Goal: Information Seeking & Learning: Understand process/instructions

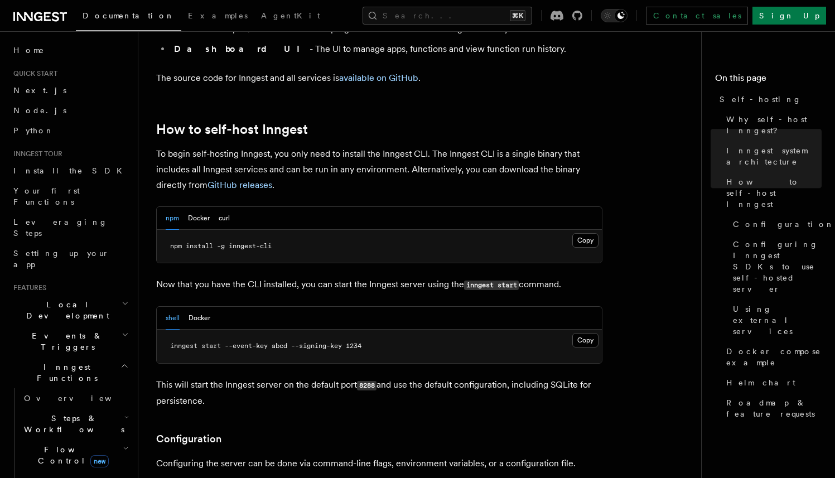
scroll to position [1049, 0]
click at [201, 206] on button "Docker" at bounding box center [199, 217] width 22 height 23
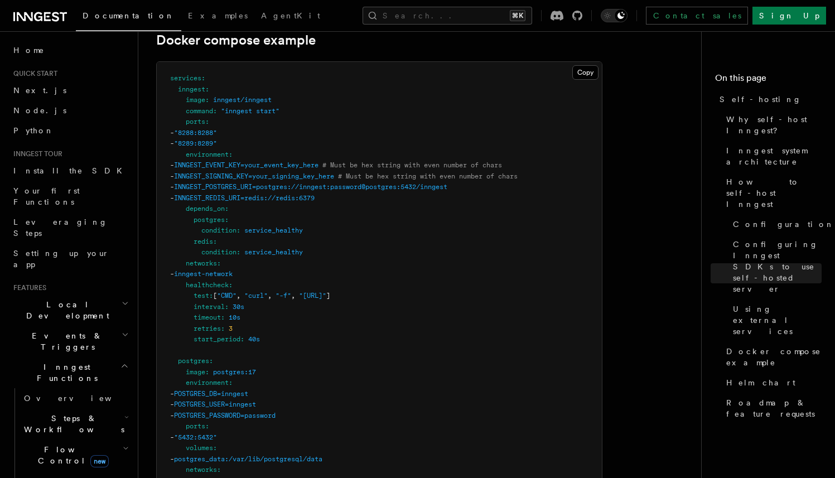
scroll to position [3016, 0]
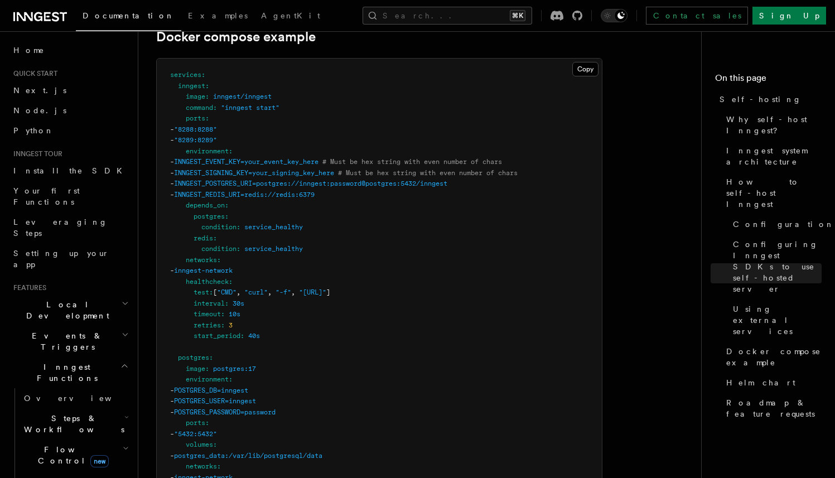
click at [387, 180] on span "INNGEST_POSTGRES_URI=postgres://inngest:password@postgres:5432/inngest" at bounding box center [310, 184] width 273 height 8
click at [356, 224] on pre "services : inngest : image : inngest/inngest command : "inngest start" ports : …" at bounding box center [379, 429] width 445 height 740
drag, startPoint x: 367, startPoint y: 186, endPoint x: 196, endPoint y: 171, distance: 171.4
click at [196, 171] on pre "services : inngest : image : inngest/inngest command : "inngest start" ports : …" at bounding box center [379, 429] width 445 height 740
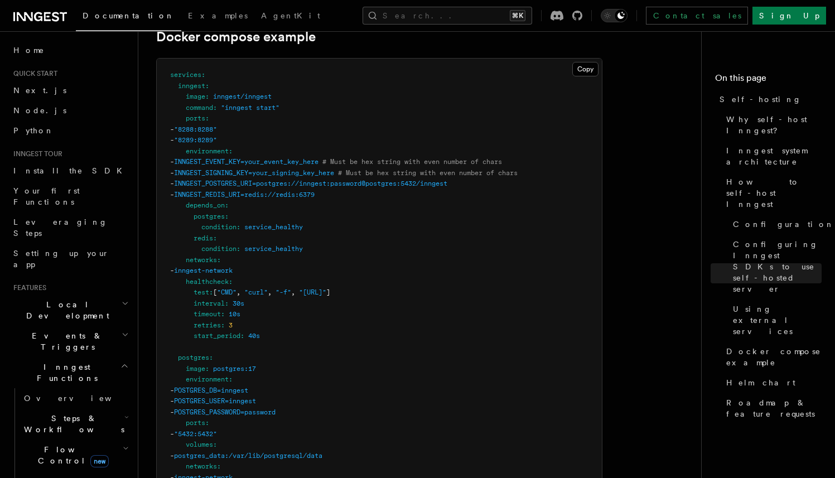
click at [300, 223] on pre "services : inngest : image : inngest/inngest command : "inngest start" ports : …" at bounding box center [379, 429] width 445 height 740
click at [354, 180] on span "INNGEST_POSTGRES_URI=postgres://inngest:password@postgres:5432/inngest" at bounding box center [310, 184] width 273 height 8
drag, startPoint x: 451, startPoint y: 176, endPoint x: 399, endPoint y: 176, distance: 51.9
click at [399, 180] on span "INNGEST_POSTGRES_URI=postgres://inngest:password@postgres:5432/inngest" at bounding box center [310, 184] width 273 height 8
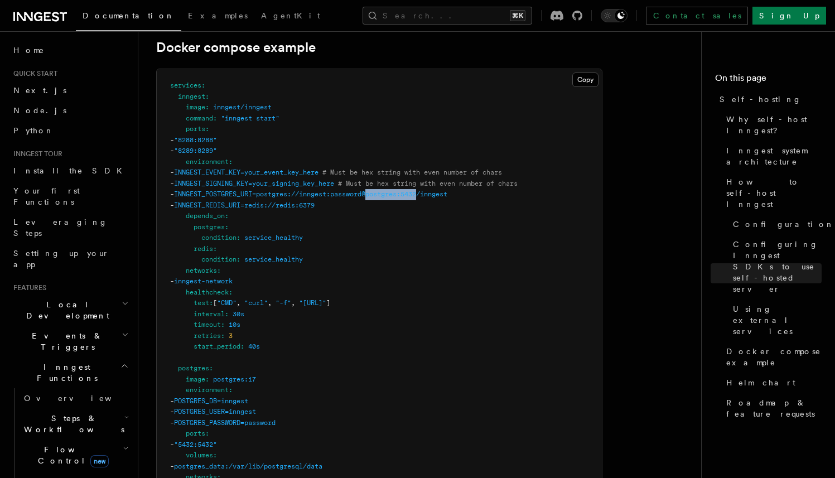
scroll to position [2971, 0]
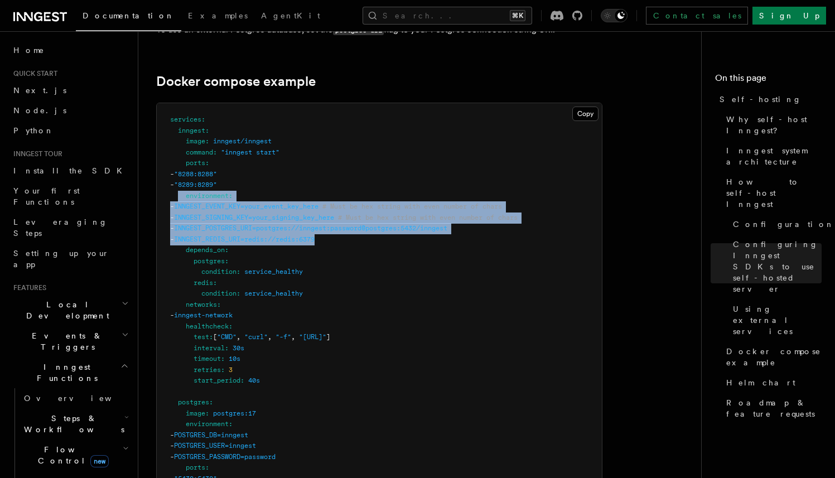
drag, startPoint x: 365, startPoint y: 226, endPoint x: 179, endPoint y: 186, distance: 190.5
click at [179, 186] on pre "services : inngest : image : inngest/inngest command : "inngest start" ports : …" at bounding box center [379, 473] width 445 height 740
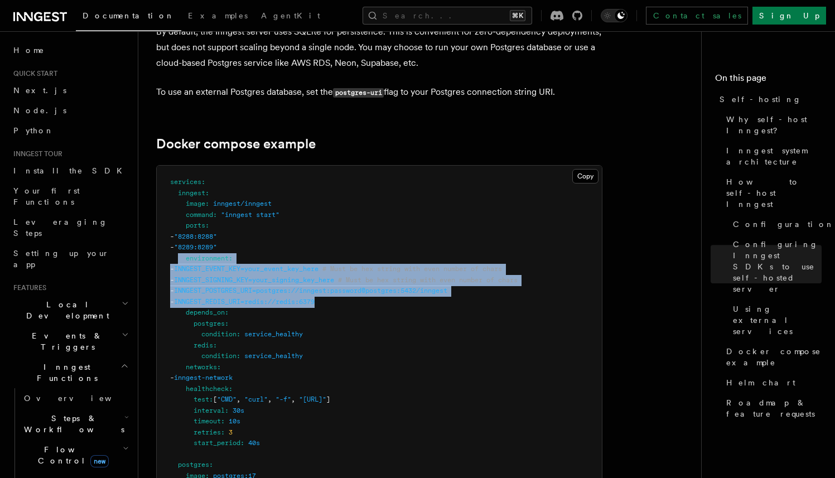
scroll to position [2893, 0]
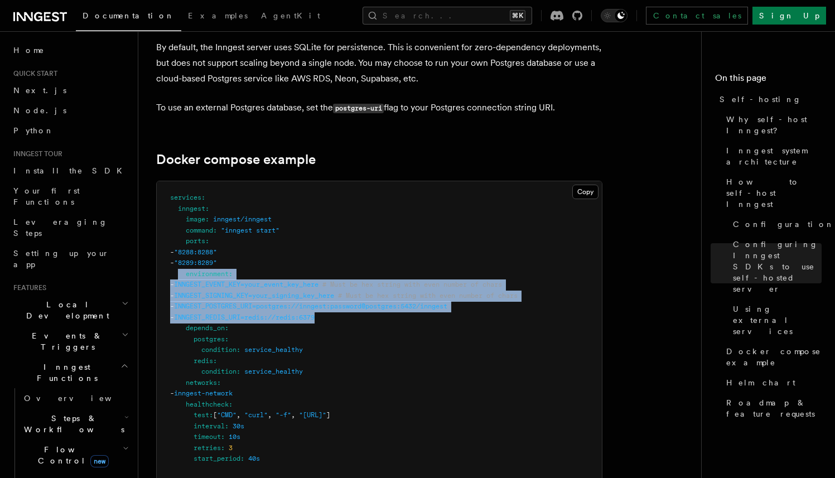
click at [321, 302] on span "INNGEST_POSTGRES_URI=postgres://inngest:password@postgres:5432/inngest" at bounding box center [310, 306] width 273 height 8
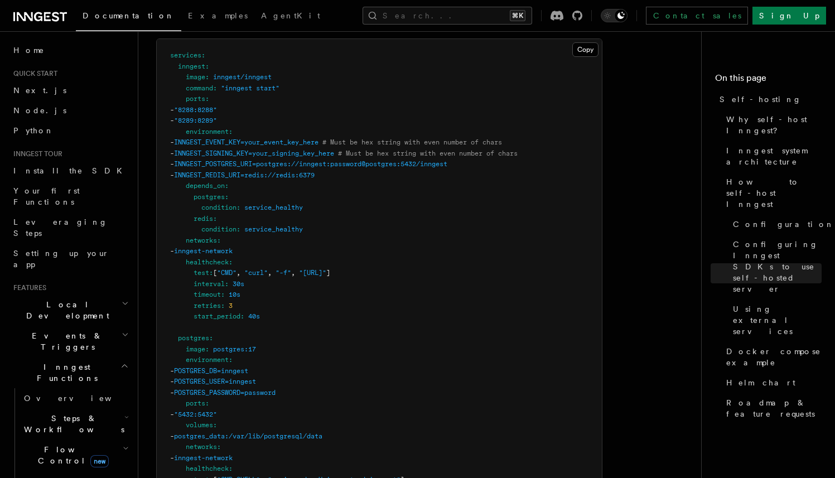
scroll to position [3036, 0]
click at [339, 297] on pre "services : inngest : image : inngest/inngest command : "inngest start" ports : …" at bounding box center [379, 408] width 445 height 740
click at [338, 280] on pre "services : inngest : image : inngest/inngest command : "inngest start" ports : …" at bounding box center [379, 408] width 445 height 740
click at [283, 311] on pre "services : inngest : image : inngest/inngest command : "inngest start" ports : …" at bounding box center [379, 408] width 445 height 740
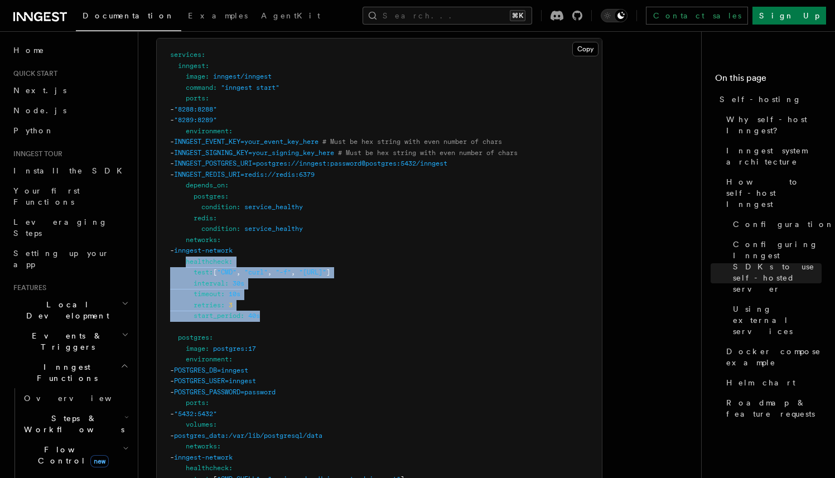
drag, startPoint x: 267, startPoint y: 304, endPoint x: 186, endPoint y: 253, distance: 95.5
click at [186, 253] on pre "services : inngest : image : inngest/inngest command : "inngest start" ports : …" at bounding box center [379, 408] width 445 height 740
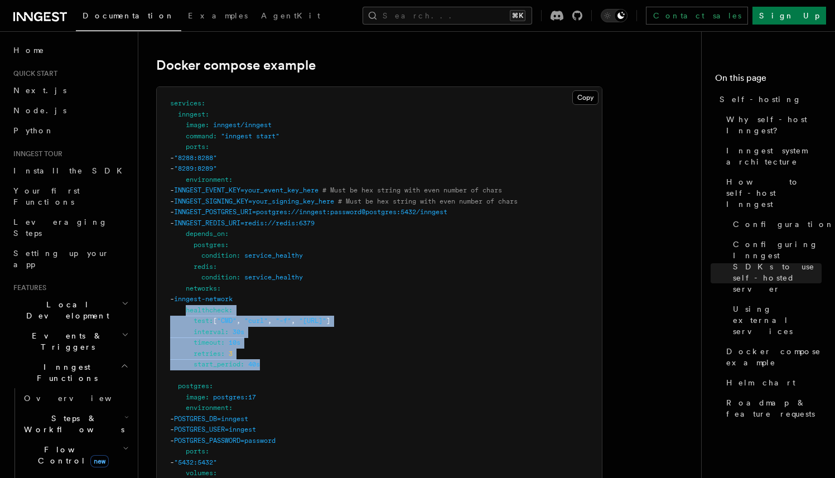
scroll to position [2984, 0]
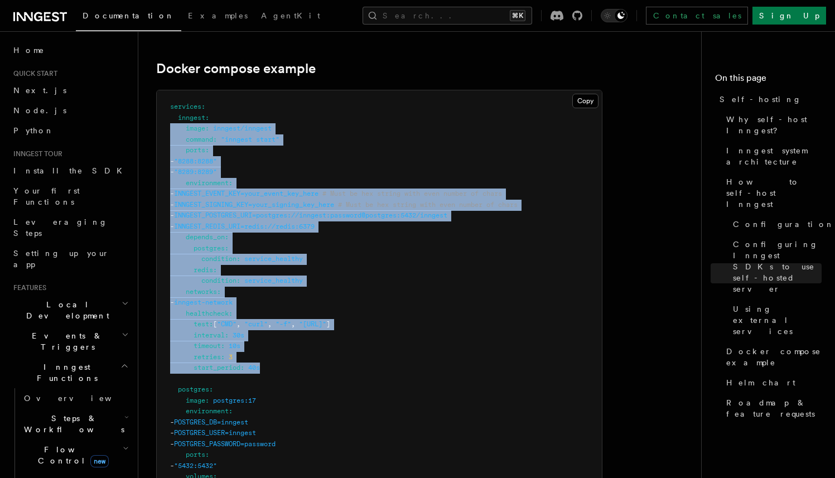
click at [159, 120] on pre "services : inngest : image : inngest/inngest command : "inngest start" ports : …" at bounding box center [379, 460] width 445 height 740
copy code "image : inngest/inngest command : "inngest start" ports : - "8288:8288" - "8289…"
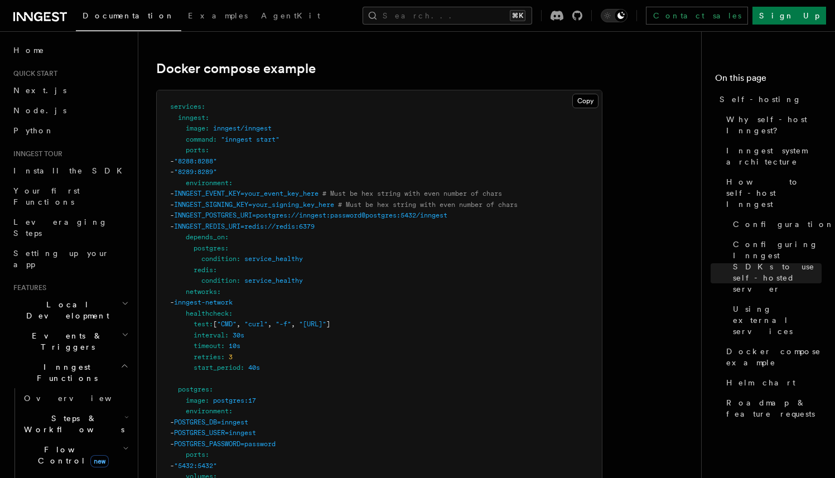
click at [379, 110] on pre "services : inngest : image : inngest/inngest command : "inngest start" ports : …" at bounding box center [379, 460] width 445 height 740
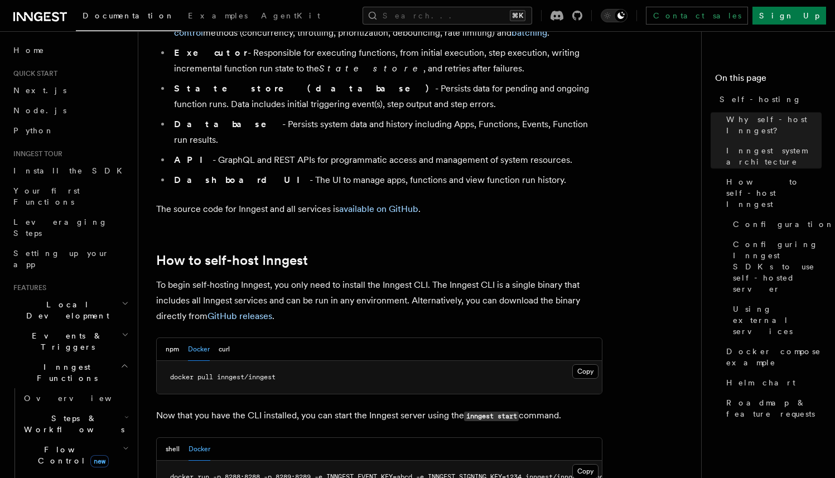
scroll to position [970, 0]
